Goal: Task Accomplishment & Management: Manage account settings

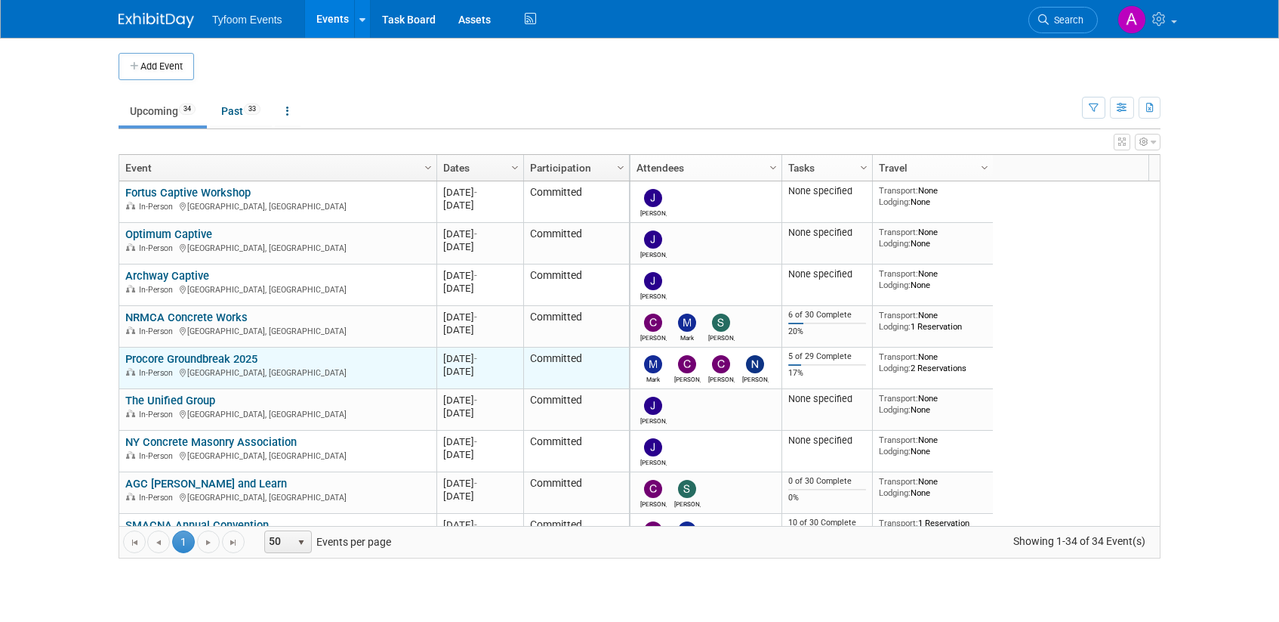
click at [212, 357] on link "Procore Groundbreak 2025" at bounding box center [191, 359] width 132 height 14
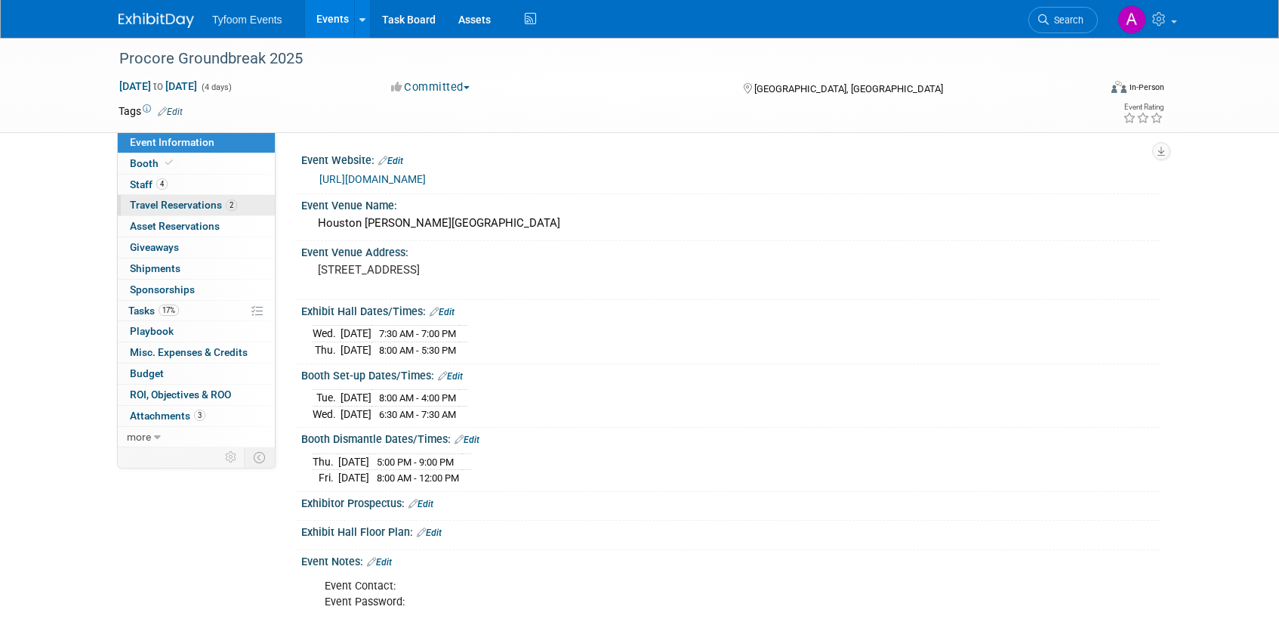
click at [189, 202] on span "Travel Reservations 2" at bounding box center [183, 205] width 107 height 12
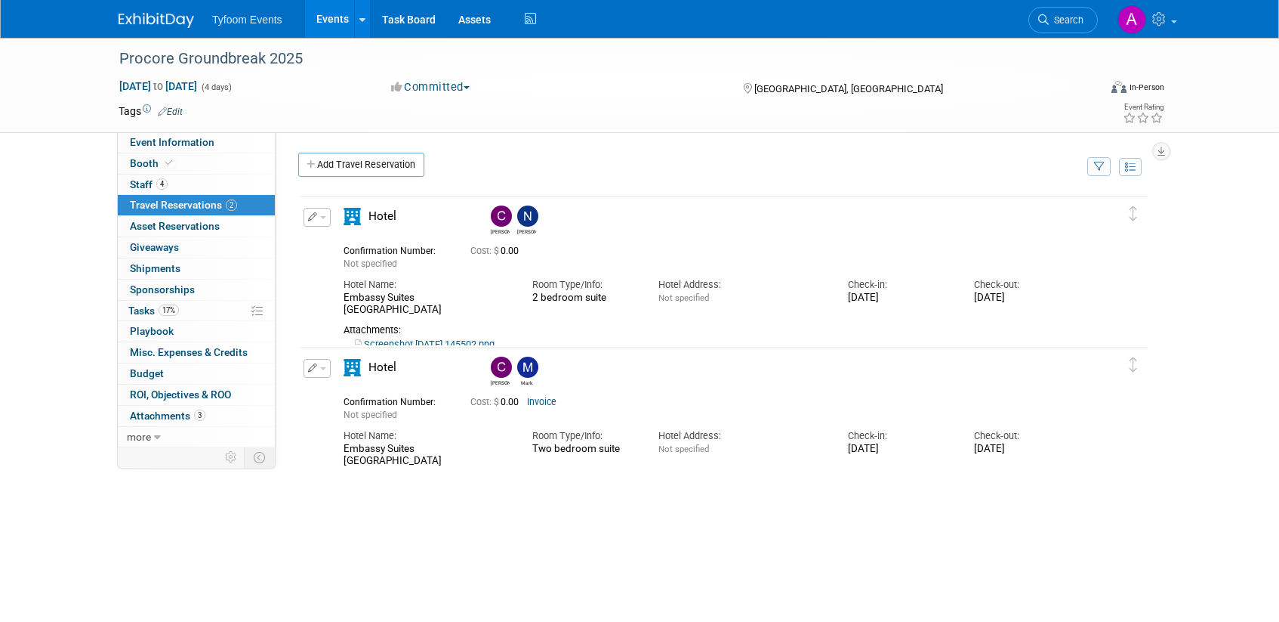
click at [468, 338] on link "Screenshot [DATE] 145502.png" at bounding box center [425, 343] width 140 height 11
click at [319, 220] on button "button" at bounding box center [317, 217] width 27 height 19
click at [351, 243] on button "Edit Reservation" at bounding box center [368, 244] width 128 height 22
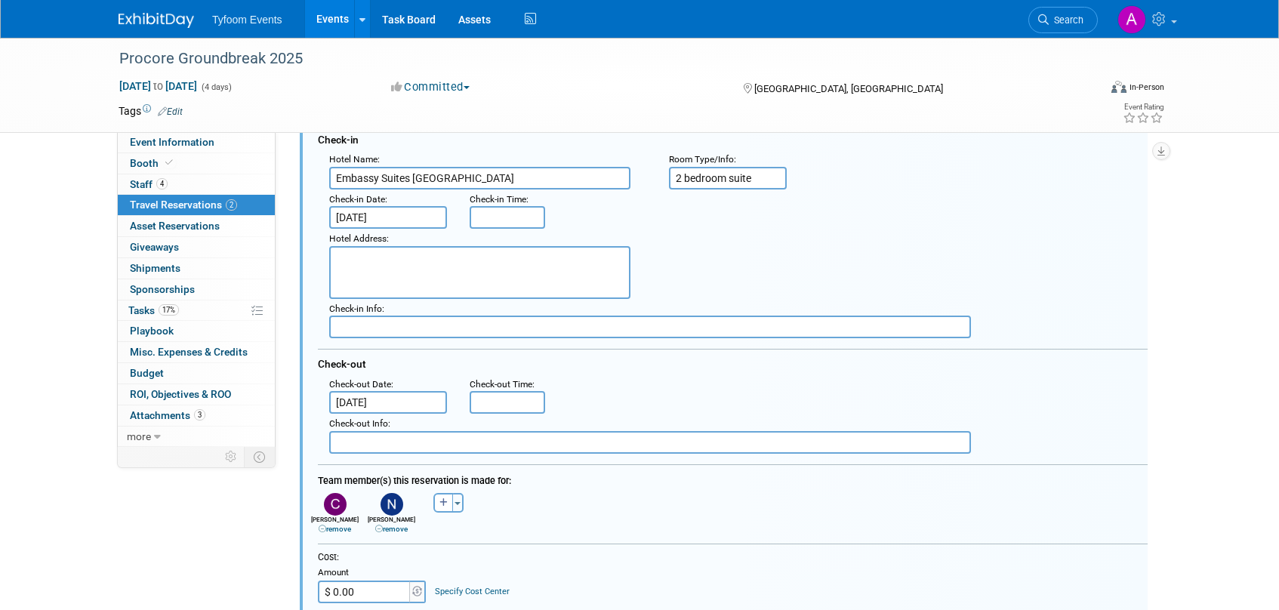
scroll to position [180, 0]
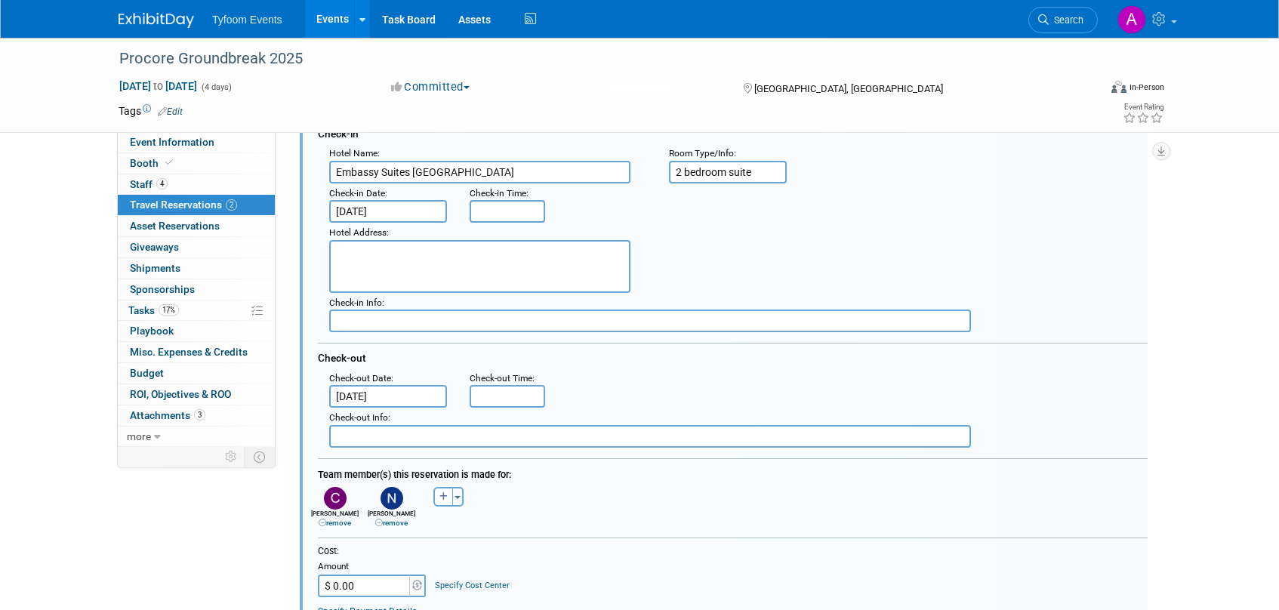
click at [400, 523] on link "remove" at bounding box center [391, 523] width 32 height 8
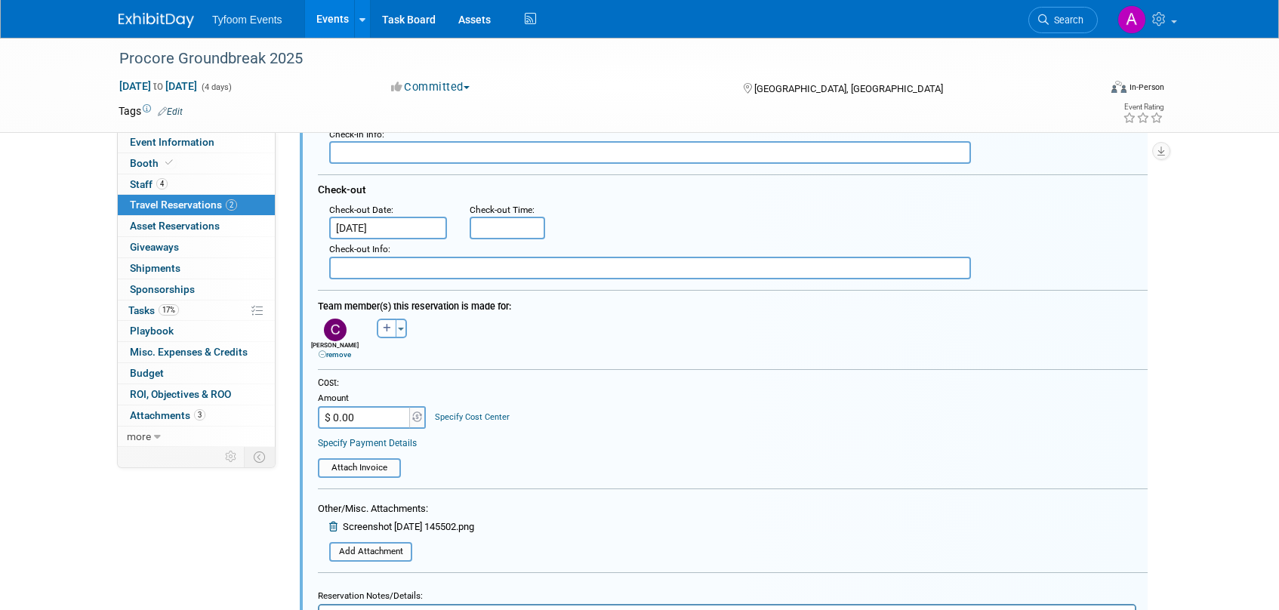
scroll to position [344, 0]
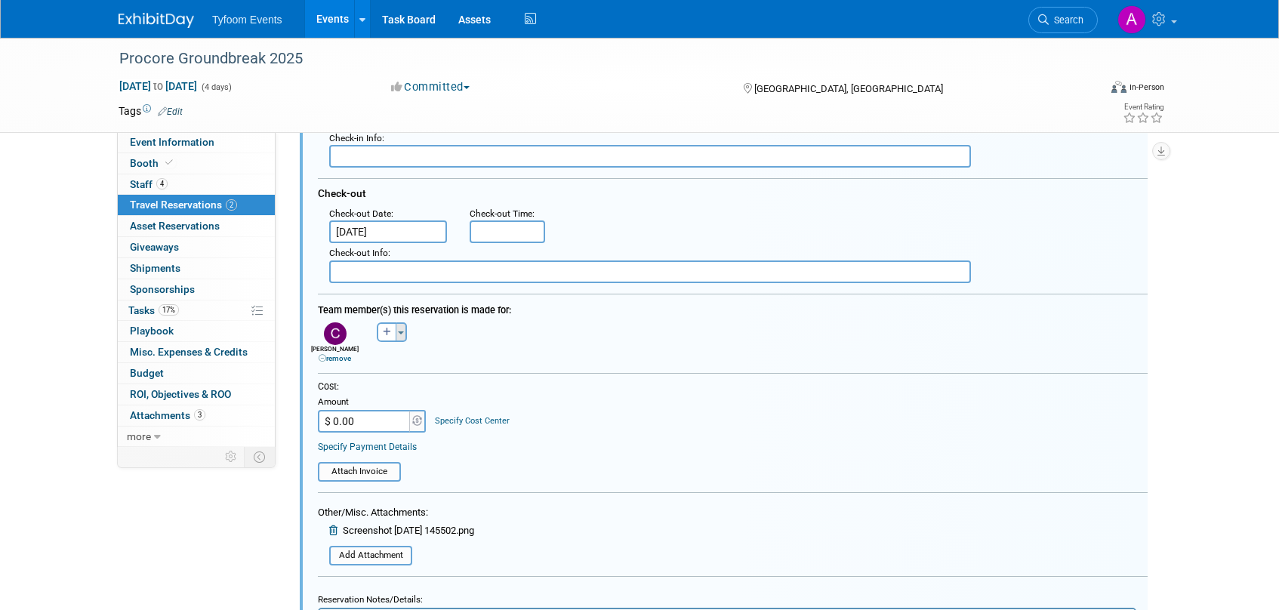
click at [400, 332] on span "button" at bounding box center [401, 333] width 6 height 3
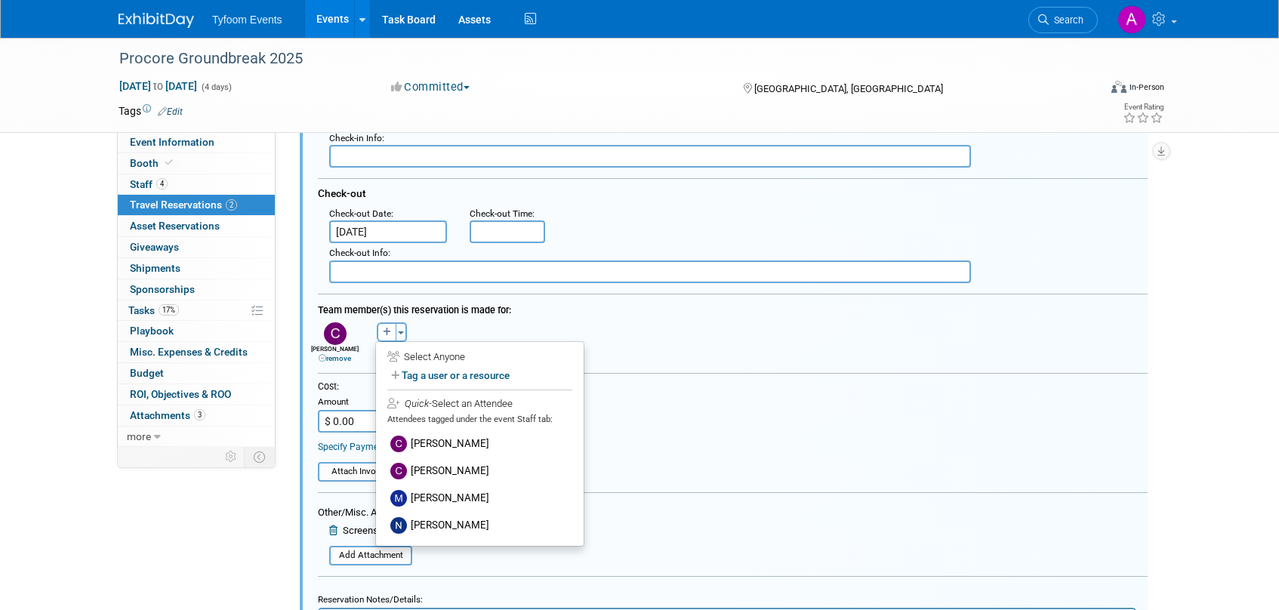
click at [343, 358] on link "remove" at bounding box center [335, 358] width 32 height 8
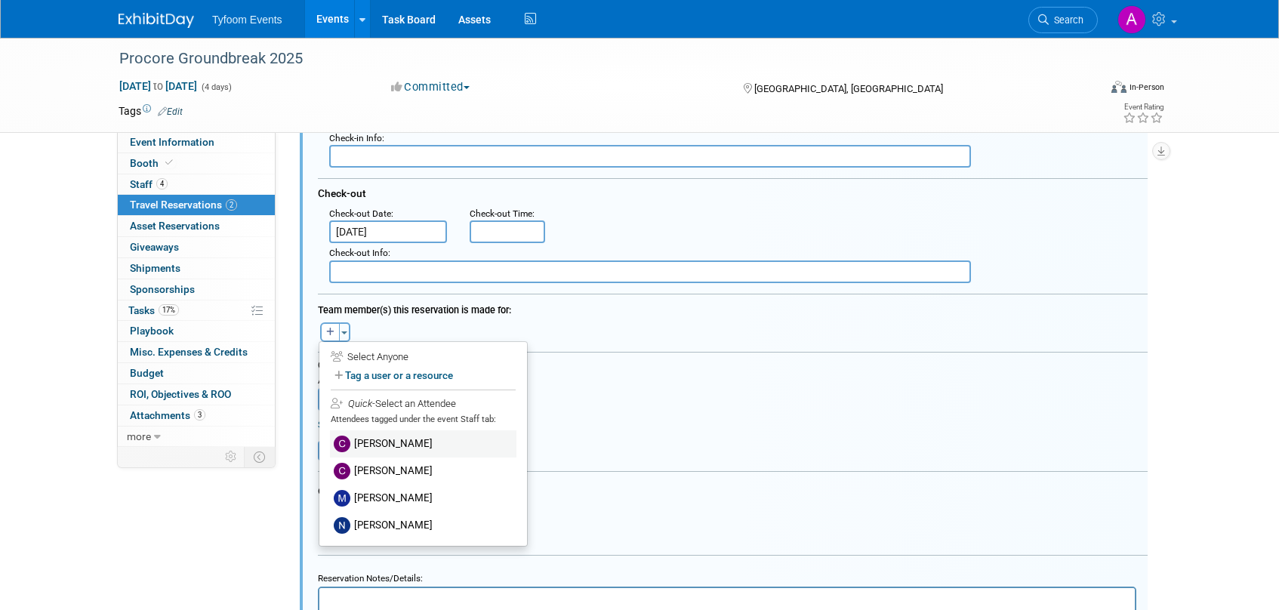
click at [358, 442] on label "Chris Walker" at bounding box center [423, 444] width 187 height 27
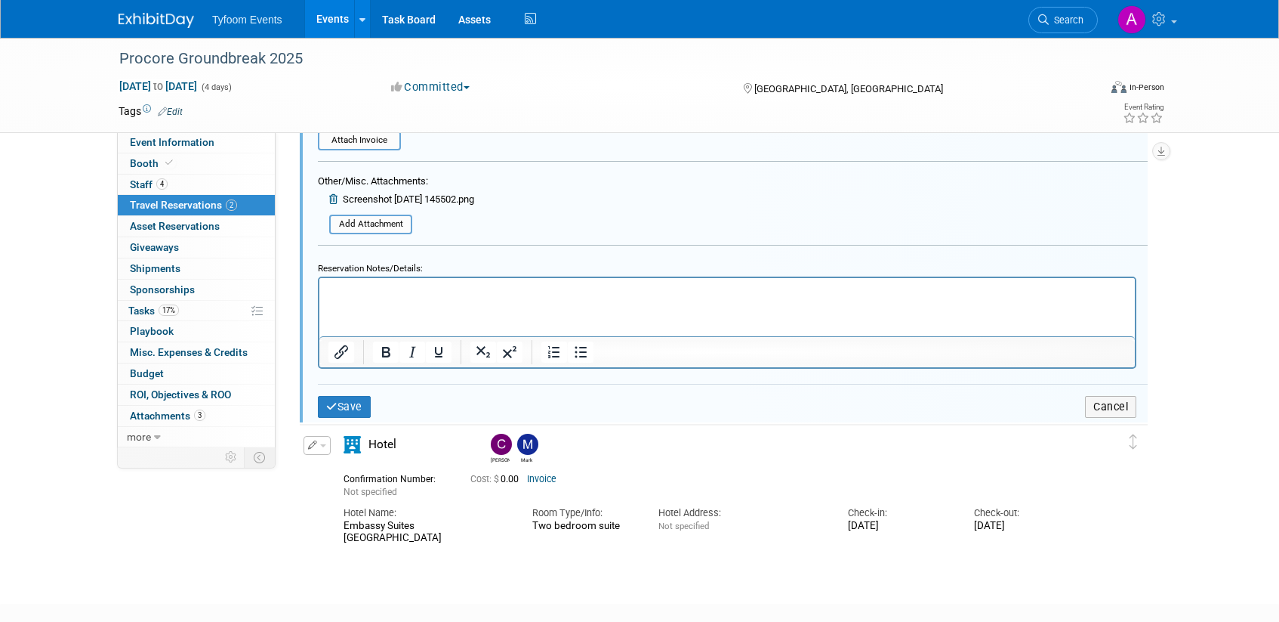
scroll to position [678, 0]
click at [358, 406] on button "Save" at bounding box center [344, 405] width 53 height 22
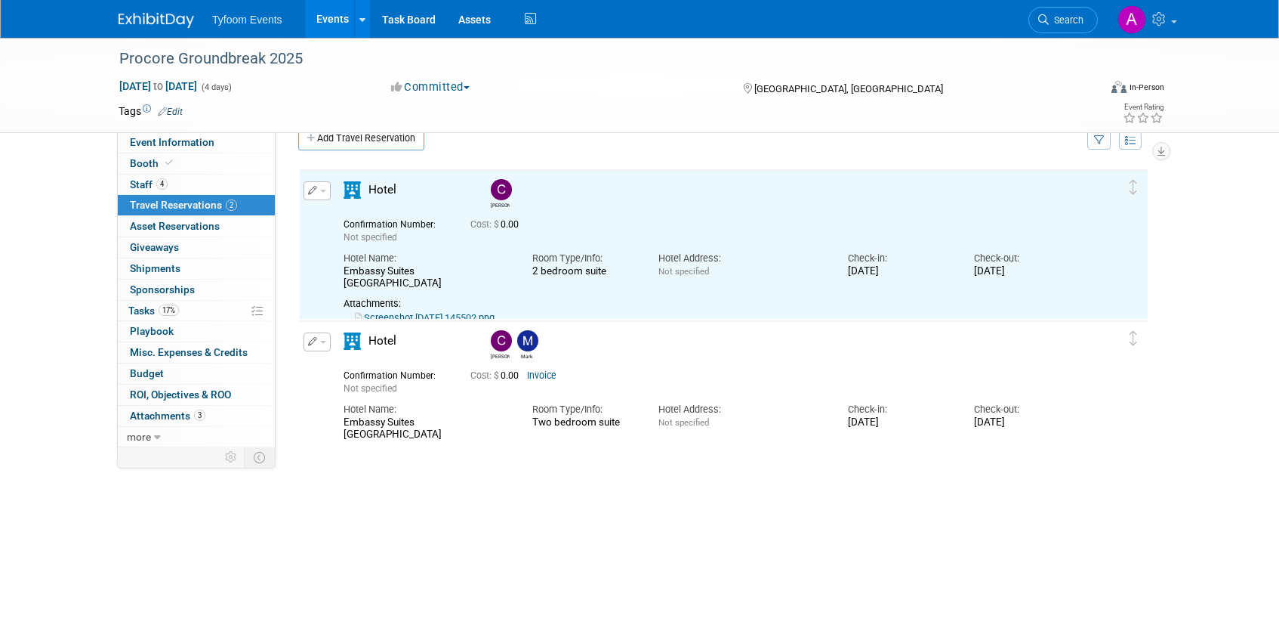
scroll to position [25, 0]
click at [321, 342] on span "button" at bounding box center [323, 343] width 6 height 3
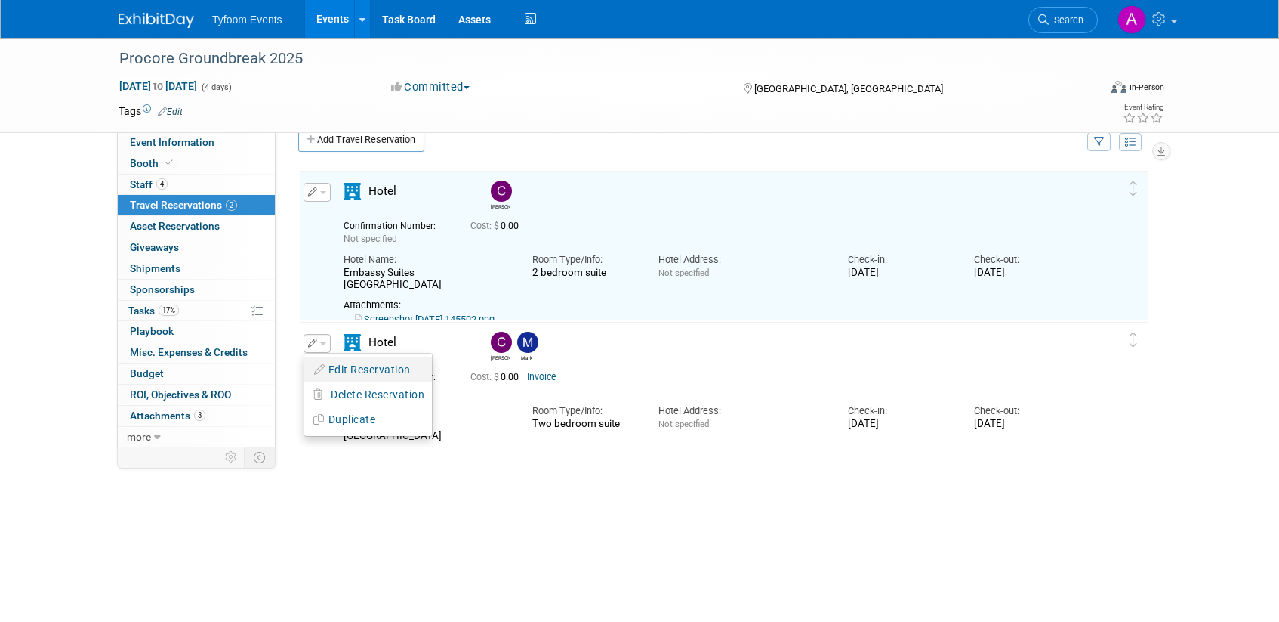
click at [341, 363] on button "Edit Reservation" at bounding box center [368, 370] width 128 height 22
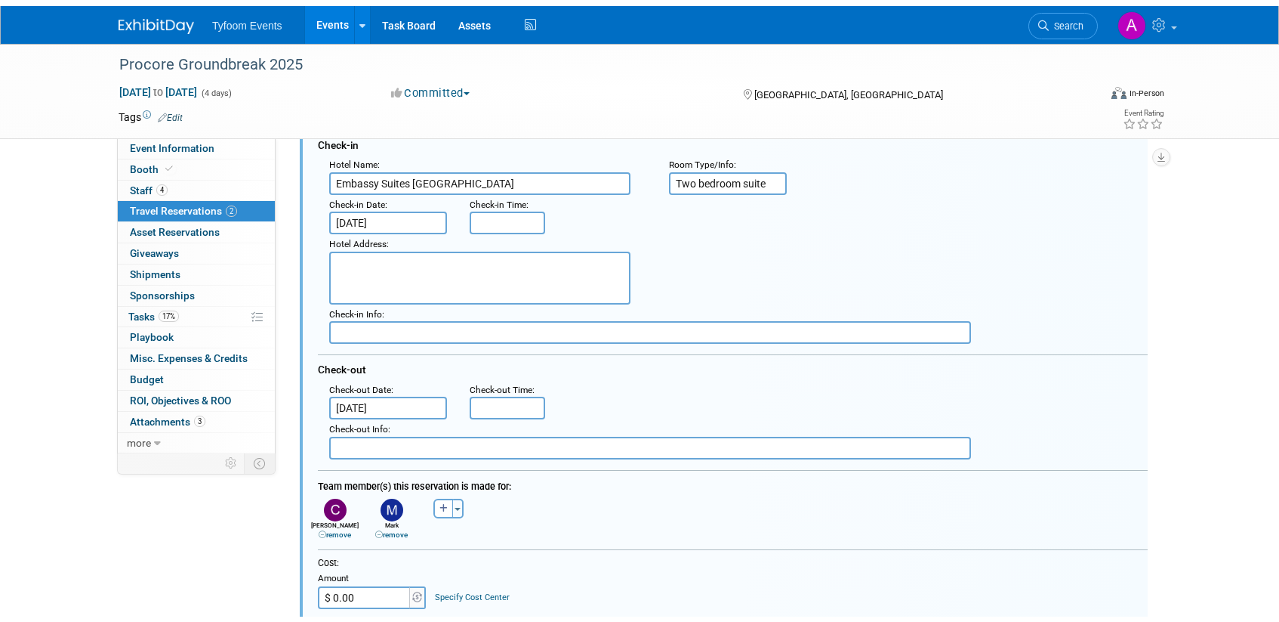
scroll to position [633, 0]
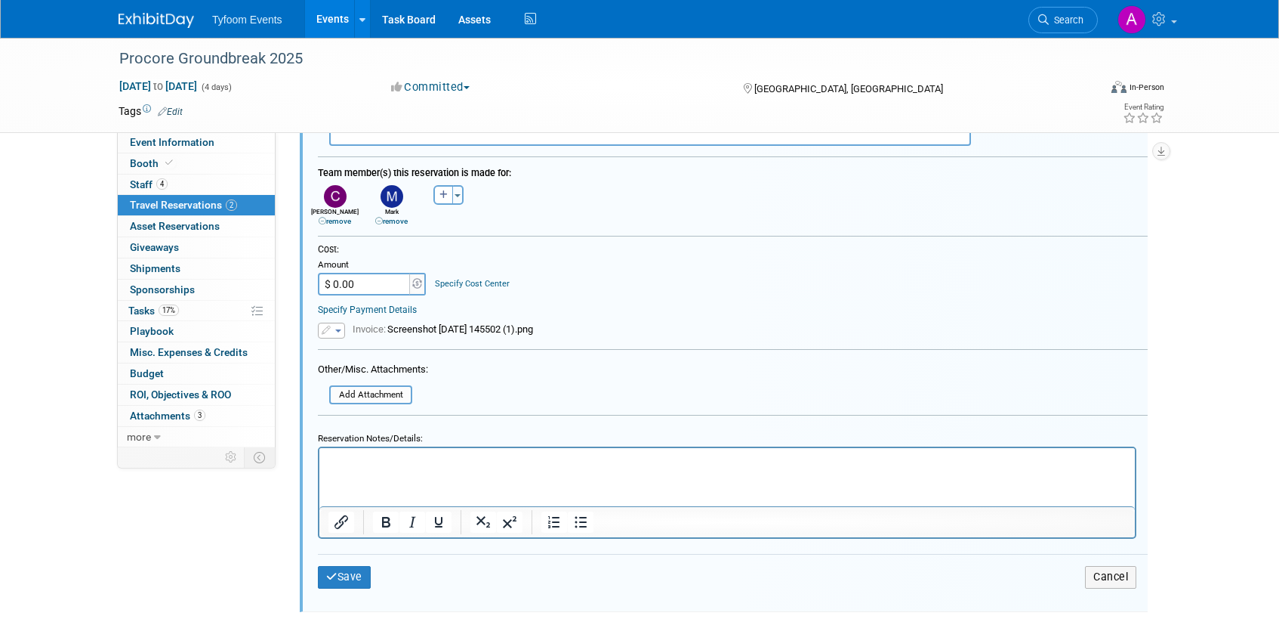
click at [344, 220] on link "remove" at bounding box center [335, 221] width 32 height 8
click at [399, 190] on button "Toggle Dropdown" at bounding box center [401, 195] width 11 height 20
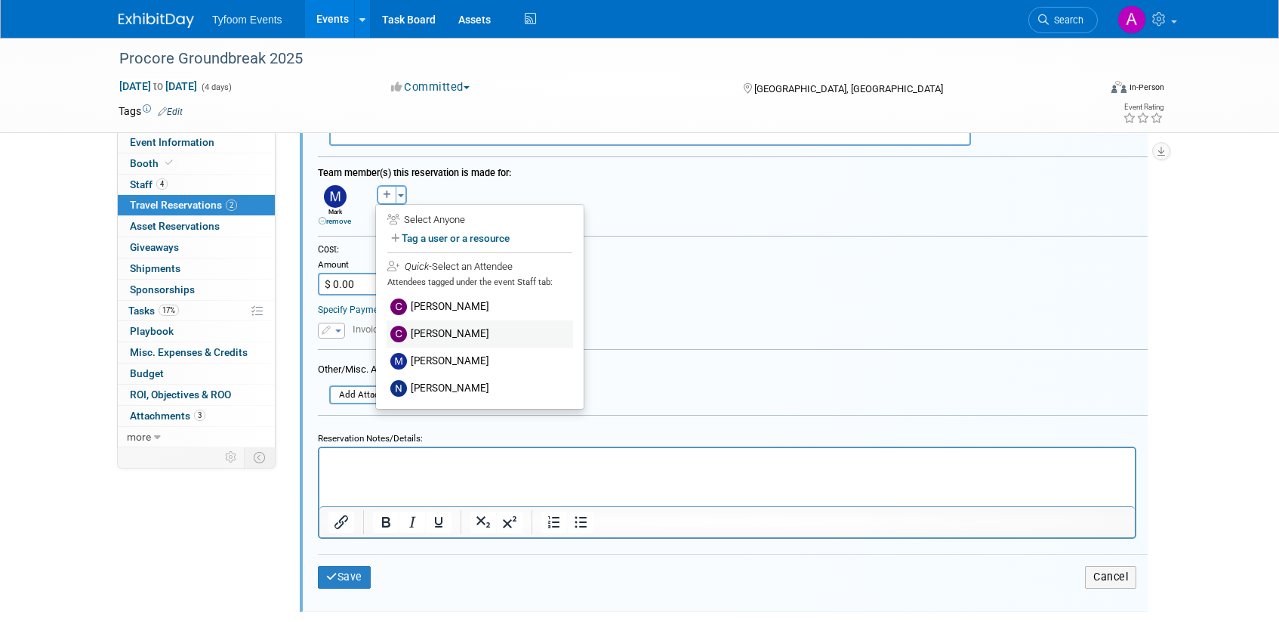
click at [421, 338] on label "Corbin Nelson" at bounding box center [480, 333] width 187 height 27
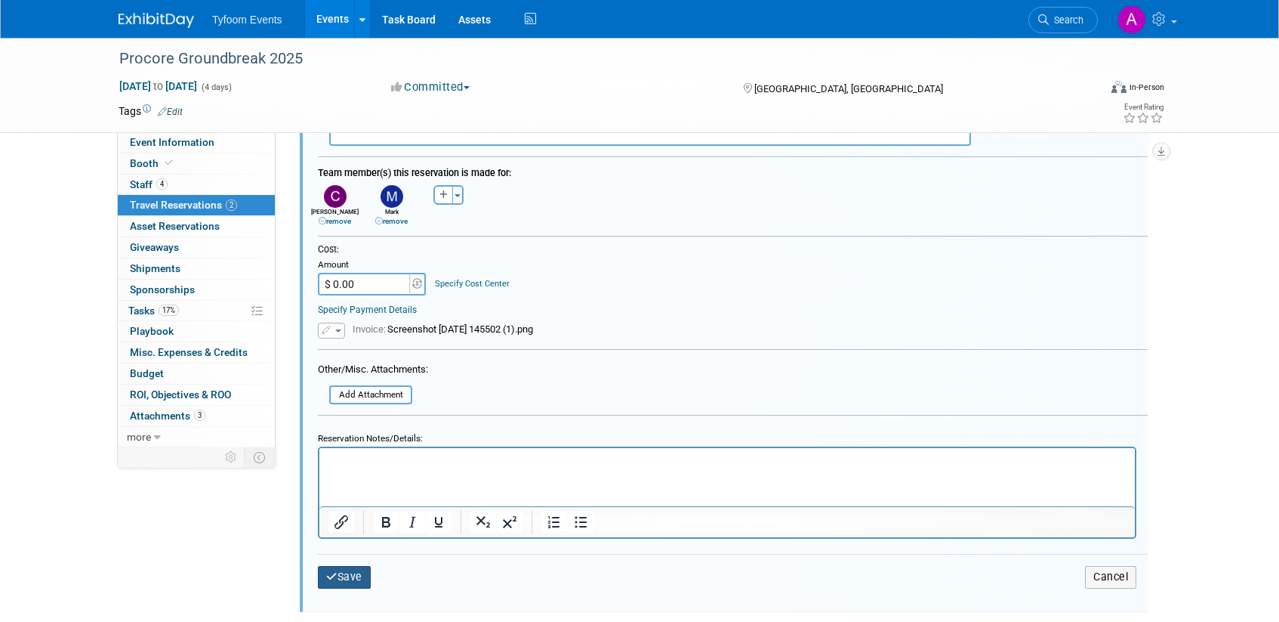
click at [341, 571] on button "Save" at bounding box center [344, 577] width 53 height 22
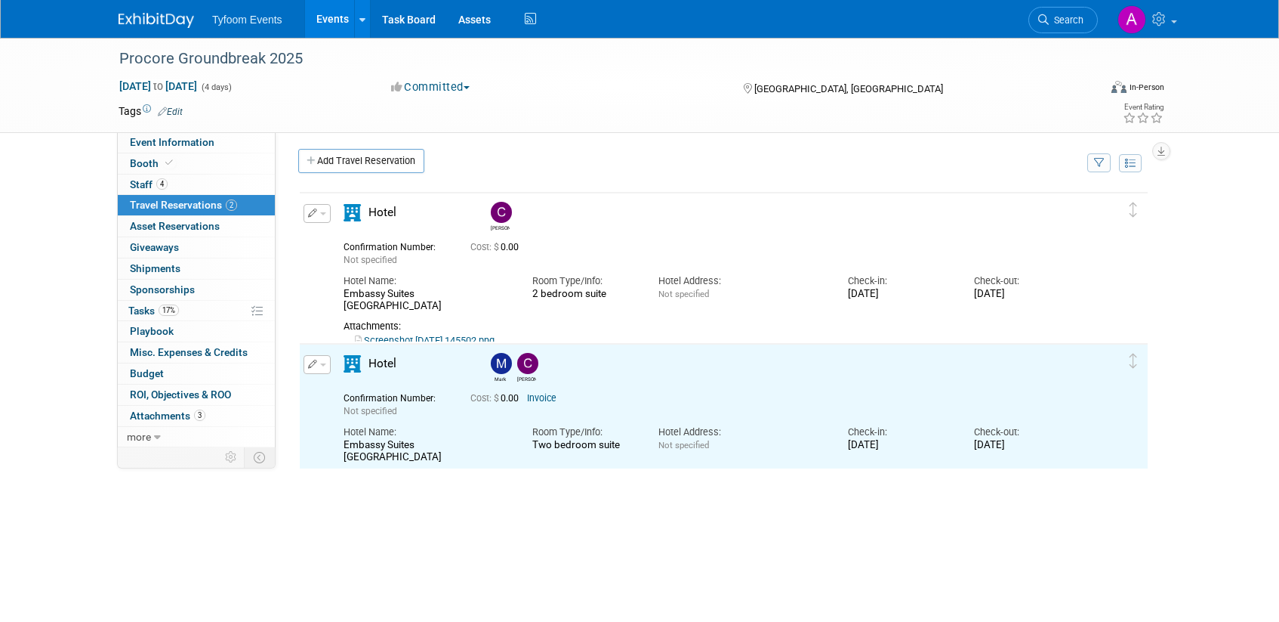
scroll to position [0, 0]
